Goal: Transaction & Acquisition: Purchase product/service

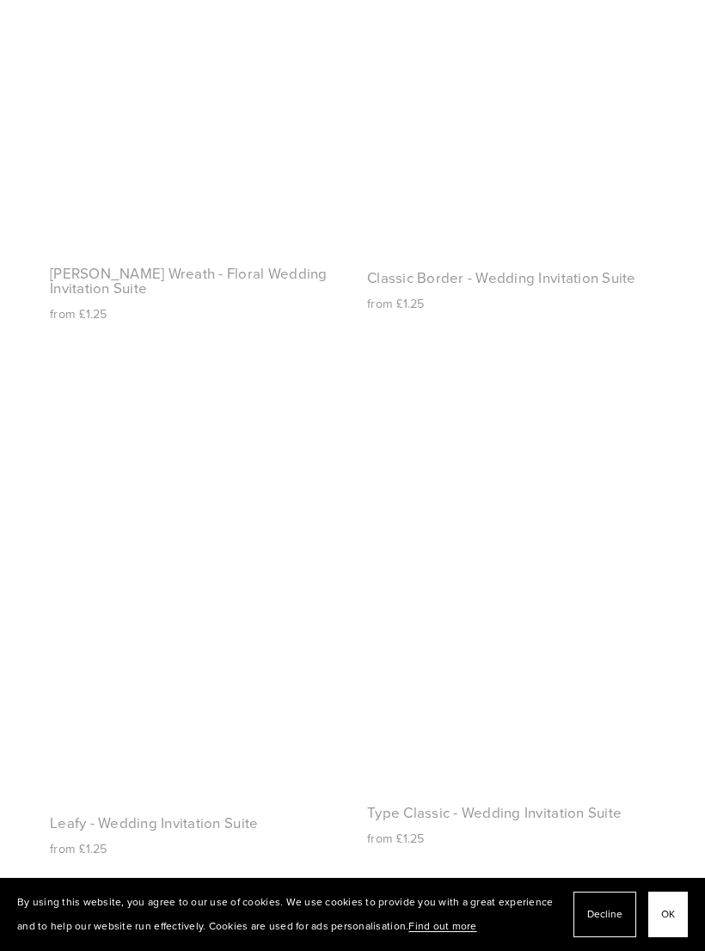
scroll to position [2068, 0]
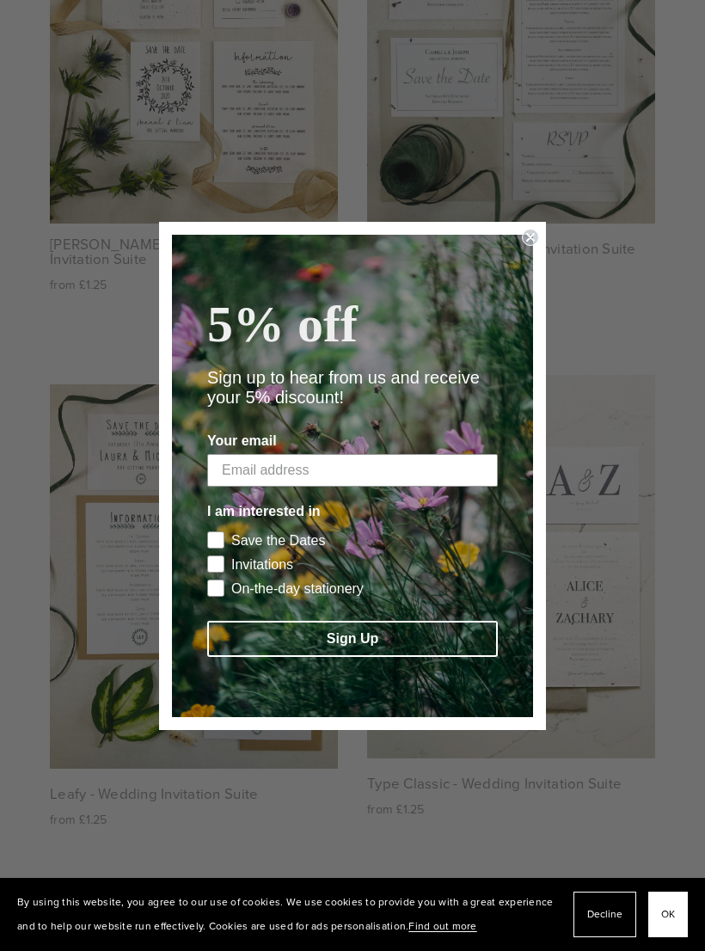
click at [536, 236] on circle "Close dialog" at bounding box center [531, 237] width 16 height 16
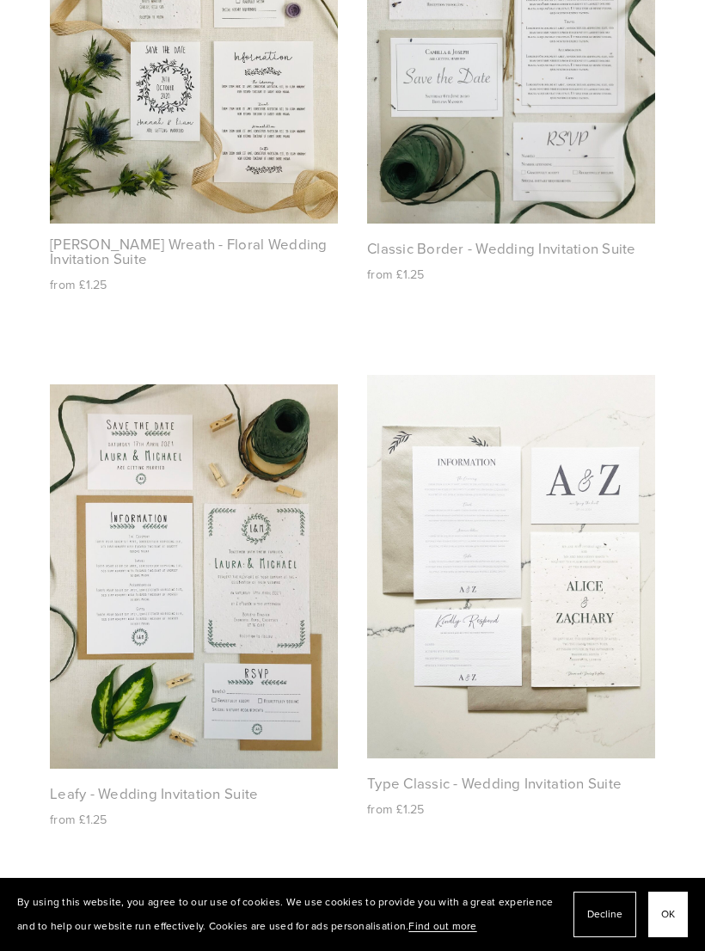
click at [627, 419] on img at bounding box center [511, 567] width 288 height 384
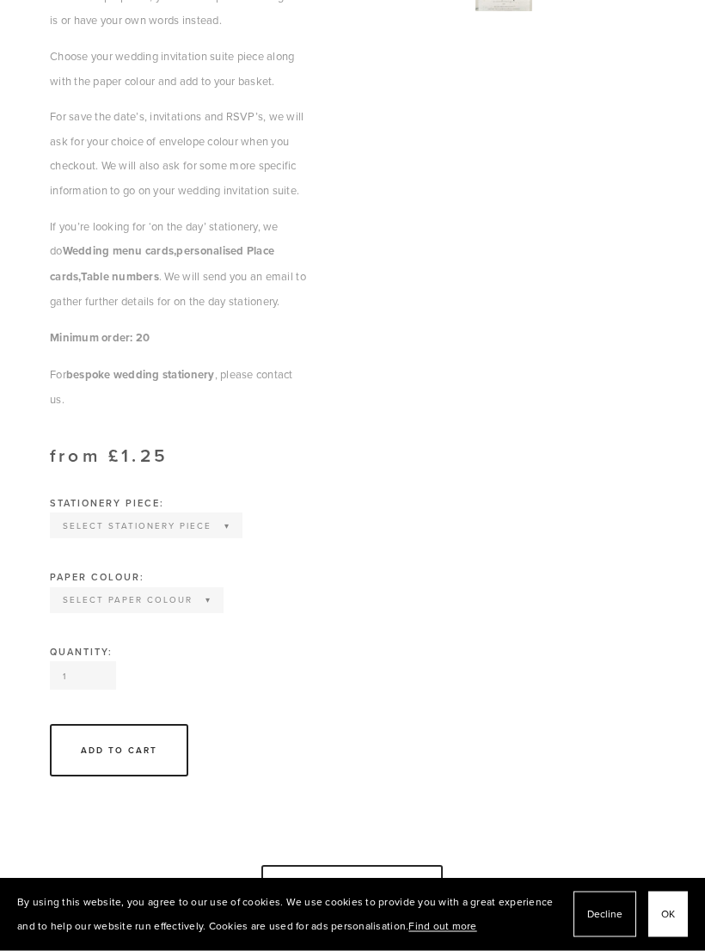
scroll to position [917, 0]
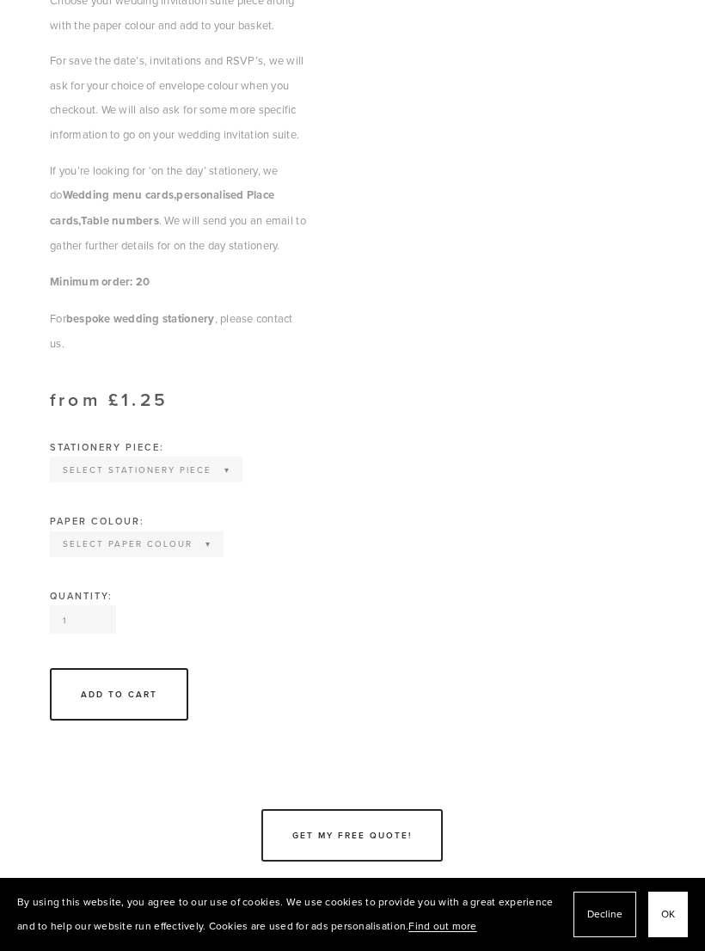
click at [210, 458] on select "Select Stationery piece Invitation Save the Date RSVP Information Order of Serv…" at bounding box center [146, 469] width 189 height 22
select select "Invitation"
click at [191, 533] on select "Select Paper colour Wildflower Seed paper Off white Kraft Brown Natural Grey" at bounding box center [137, 544] width 170 height 22
select select "Wildflower Seed paper"
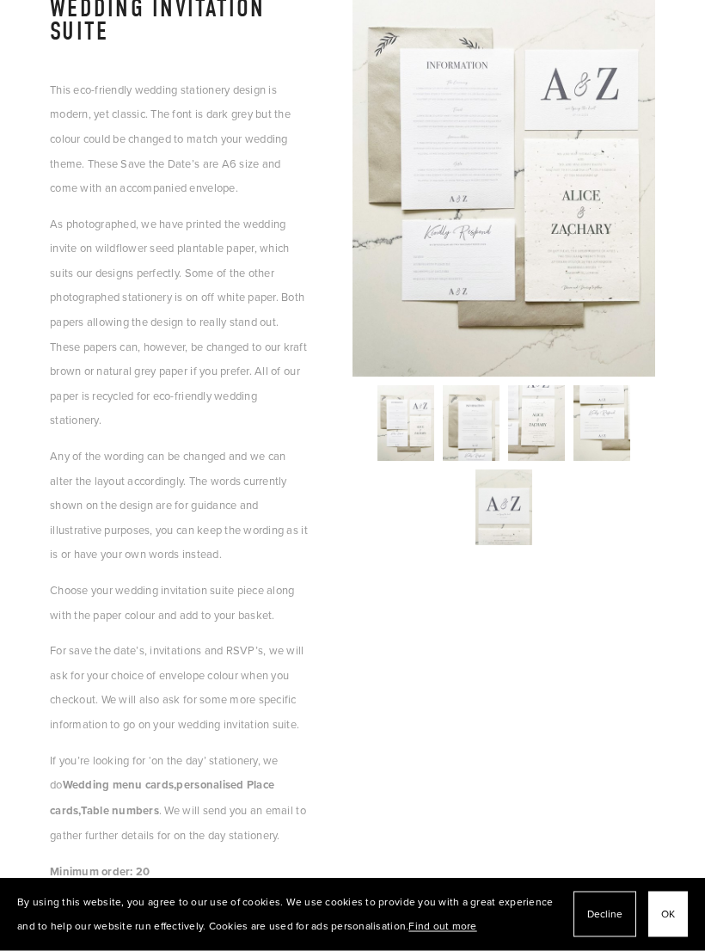
scroll to position [0, 0]
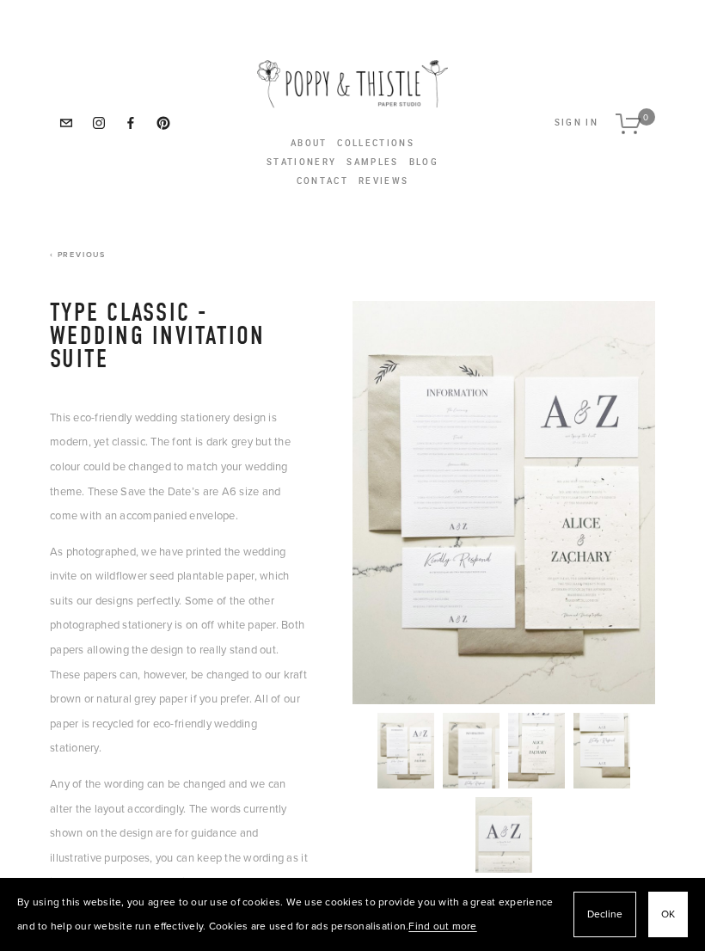
click at [381, 159] on link "Samples" at bounding box center [372, 162] width 52 height 19
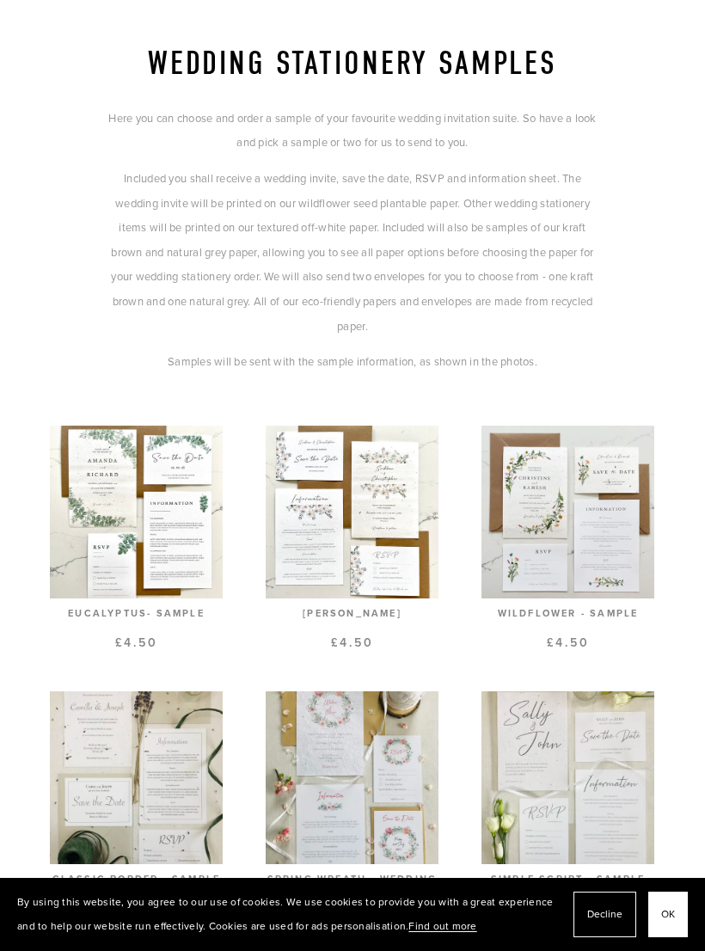
scroll to position [239, 0]
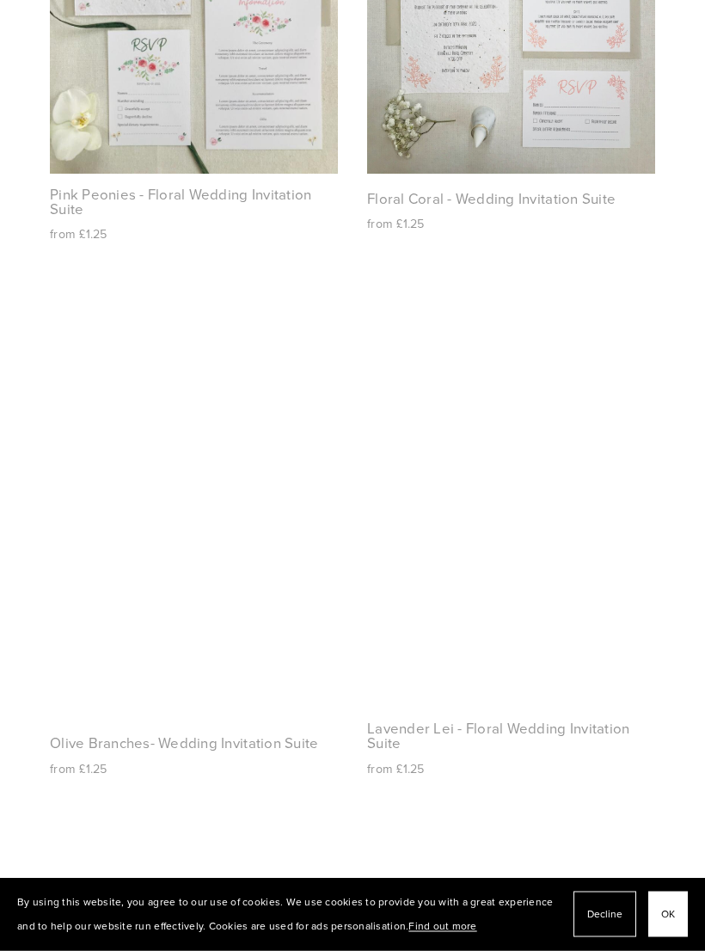
scroll to position [4263, 0]
